Goal: Task Accomplishment & Management: Manage account settings

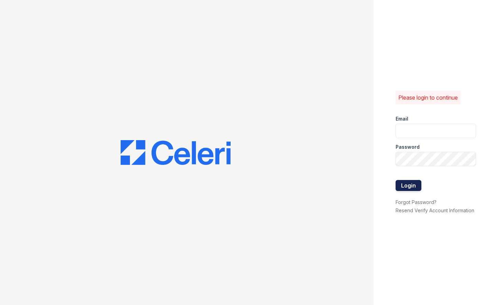
type input "[EMAIL_ADDRESS][DOMAIN_NAME]"
click at [410, 185] on button "Login" at bounding box center [409, 185] width 26 height 11
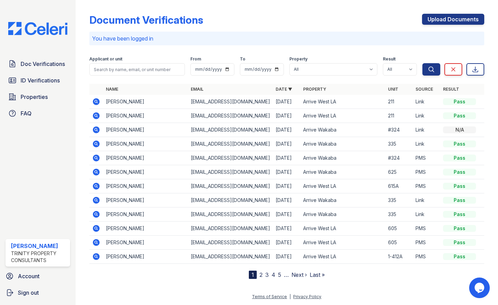
click at [96, 146] on icon at bounding box center [96, 144] width 7 height 7
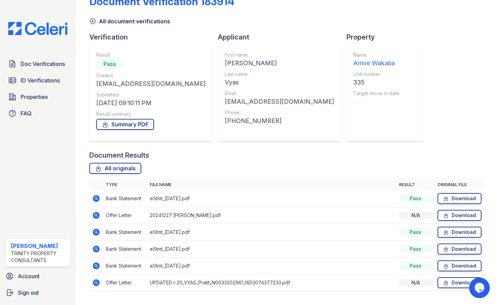
scroll to position [35, 0]
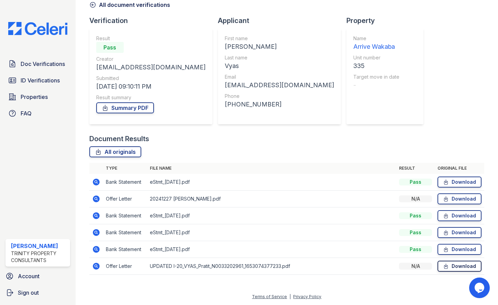
click at [443, 266] on icon at bounding box center [446, 266] width 6 height 7
click at [38, 80] on span "ID Verifications" at bounding box center [40, 80] width 39 height 8
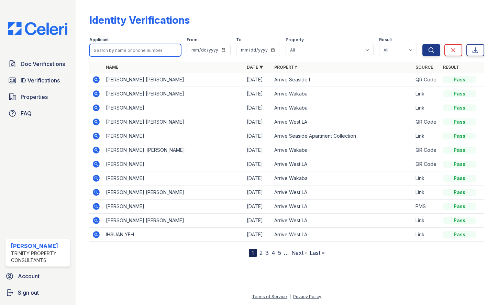
click at [118, 46] on input "search" at bounding box center [135, 50] width 92 height 12
type input "isaac"
click at [423, 44] on button "Search" at bounding box center [432, 50] width 18 height 12
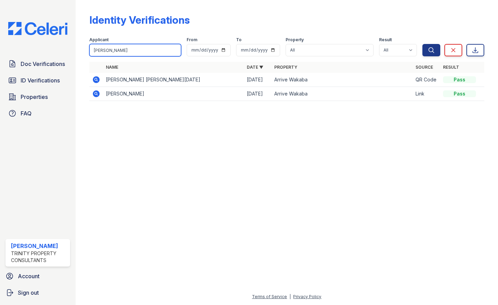
drag, startPoint x: 160, startPoint y: 51, endPoint x: 101, endPoint y: 52, distance: 58.8
click at [101, 52] on input "isaac" at bounding box center [135, 50] width 92 height 12
type input "i"
type input "atharva"
click at [423, 44] on button "Search" at bounding box center [432, 50] width 18 height 12
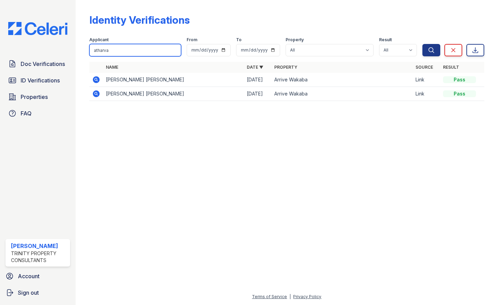
click at [174, 51] on input "atharva" at bounding box center [135, 50] width 92 height 12
click at [139, 51] on input "search" at bounding box center [135, 50] width 92 height 12
type input "pratit"
click at [423, 44] on button "Search" at bounding box center [432, 50] width 18 height 12
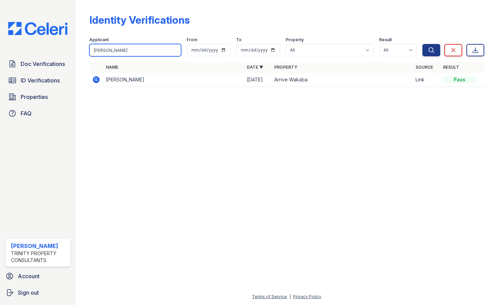
click at [175, 51] on input "pratit" at bounding box center [135, 50] width 92 height 12
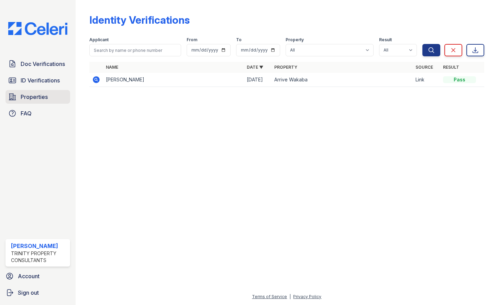
click at [32, 103] on link "Properties" at bounding box center [38, 97] width 65 height 14
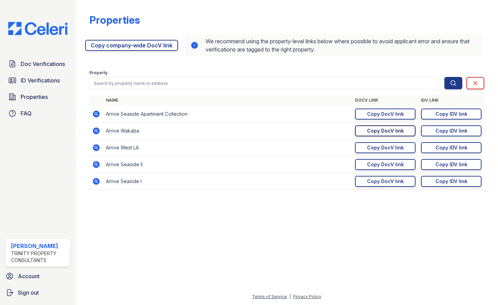
click at [388, 132] on div "Copy DocV link" at bounding box center [385, 131] width 37 height 7
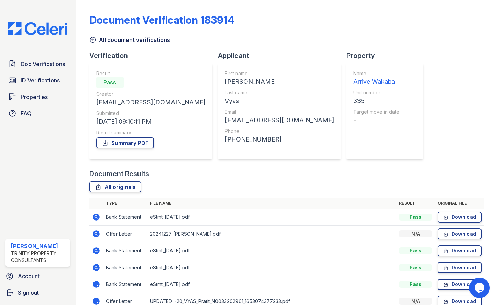
click at [97, 38] on link "All document verifications" at bounding box center [129, 40] width 81 height 8
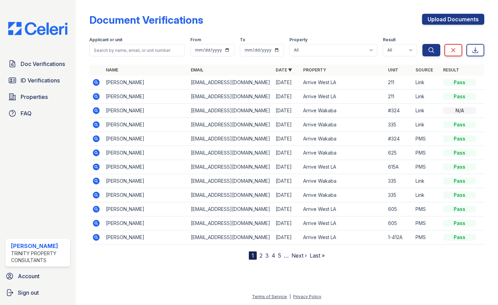
click at [96, 181] on icon at bounding box center [96, 181] width 2 height 2
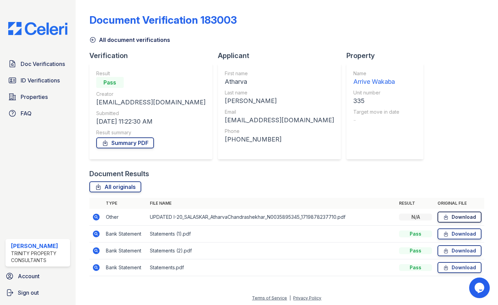
click at [450, 217] on link "Download" at bounding box center [460, 217] width 44 height 11
click at [94, 40] on icon at bounding box center [92, 39] width 7 height 7
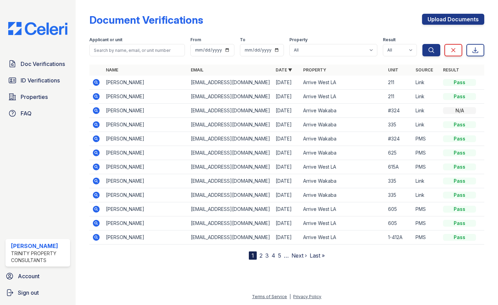
click at [98, 196] on icon at bounding box center [96, 195] width 7 height 7
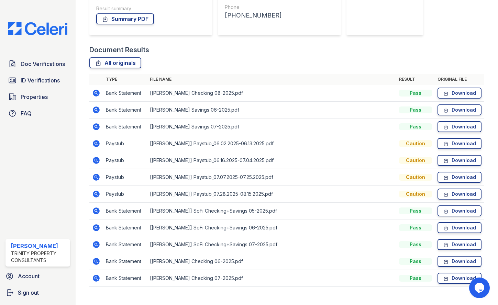
scroll to position [136, 0]
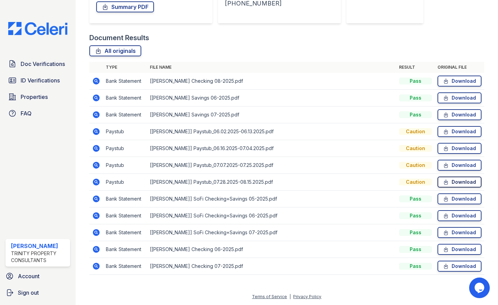
click at [449, 184] on link "Download" at bounding box center [460, 182] width 44 height 11
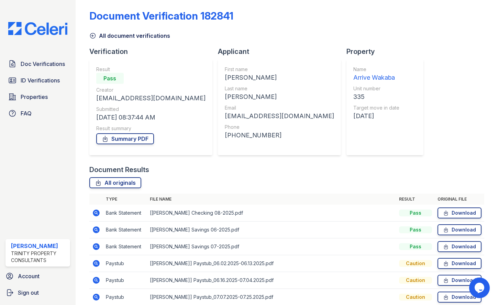
scroll to position [0, 0]
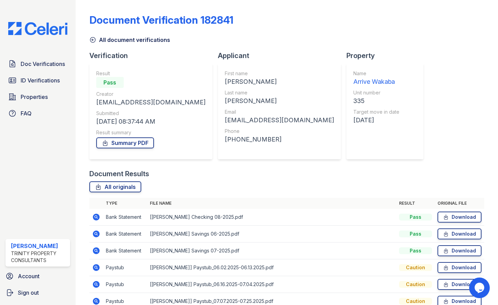
click at [94, 40] on icon at bounding box center [92, 39] width 7 height 7
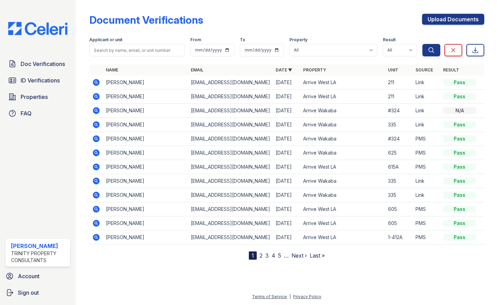
click at [97, 127] on icon at bounding box center [96, 124] width 7 height 7
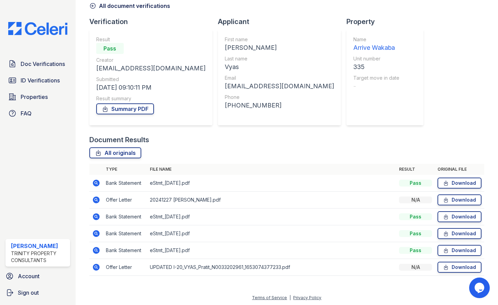
scroll to position [35, 0]
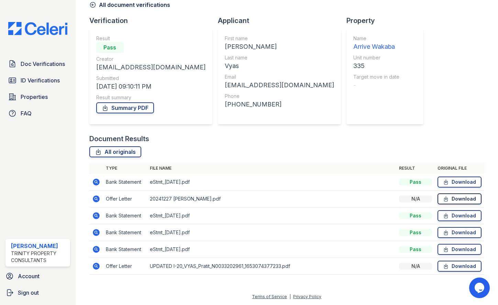
click at [449, 198] on link "Download" at bounding box center [460, 199] width 44 height 11
click at [450, 203] on link "Download" at bounding box center [460, 199] width 44 height 11
click at [456, 215] on link "Download" at bounding box center [460, 216] width 44 height 11
